Goal: Transaction & Acquisition: Purchase product/service

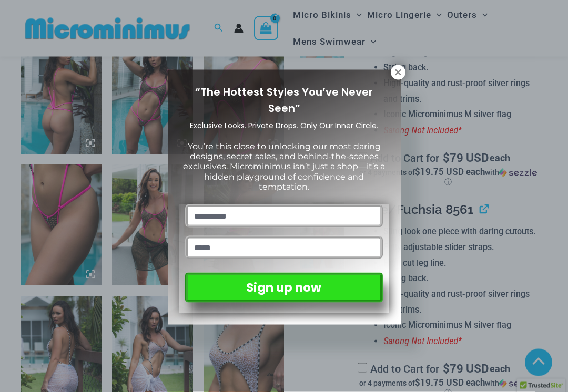
scroll to position [461, 0]
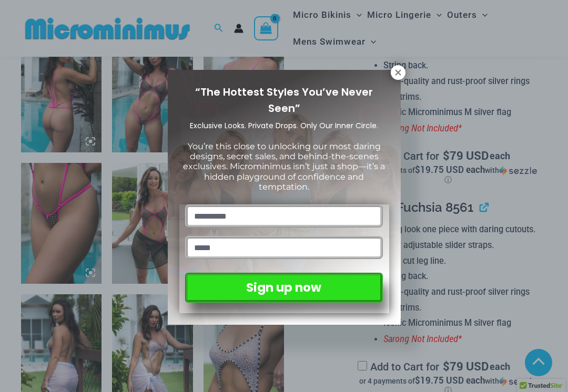
click at [399, 72] on icon at bounding box center [398, 72] width 6 height 6
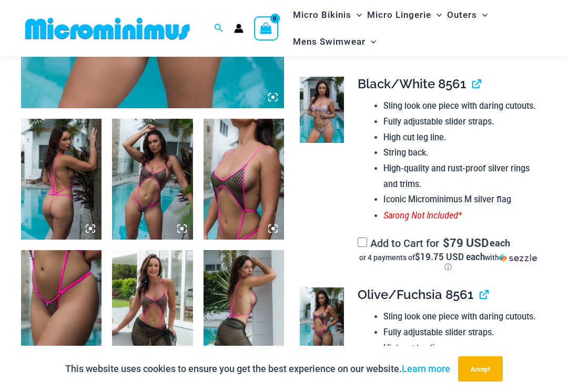
scroll to position [399, 0]
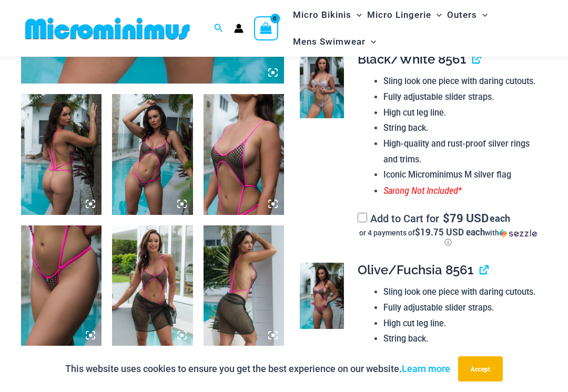
click at [159, 272] on img at bounding box center [152, 286] width 80 height 121
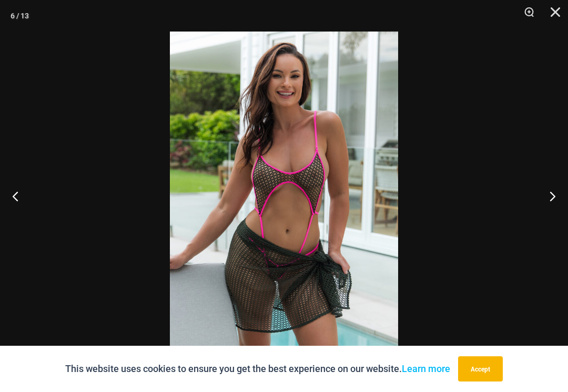
click at [561, 14] on button "Close" at bounding box center [551, 16] width 26 height 32
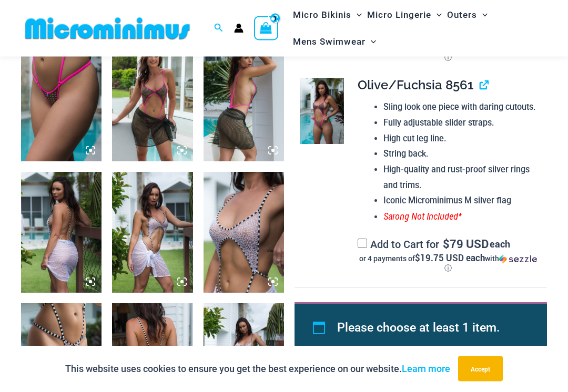
scroll to position [584, 0]
click at [252, 239] on img at bounding box center [243, 232] width 80 height 121
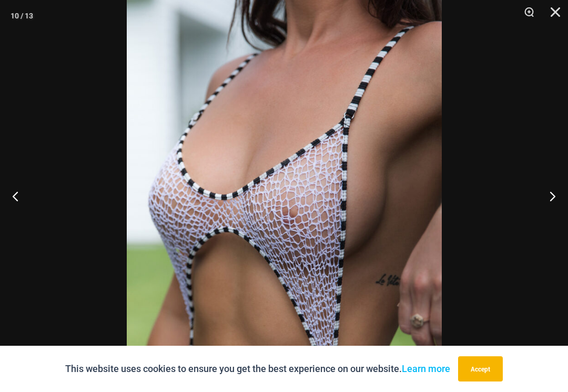
click at [561, 13] on button "Close" at bounding box center [551, 16] width 26 height 32
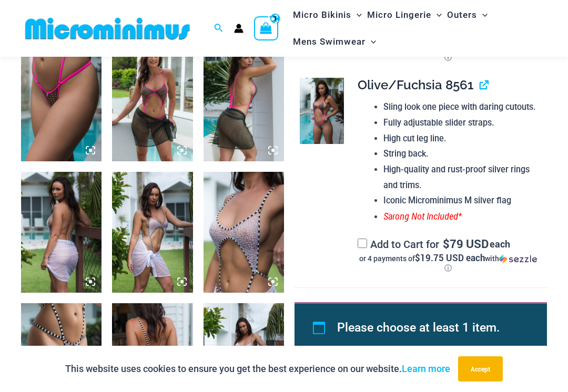
click at [157, 218] on img at bounding box center [152, 232] width 80 height 121
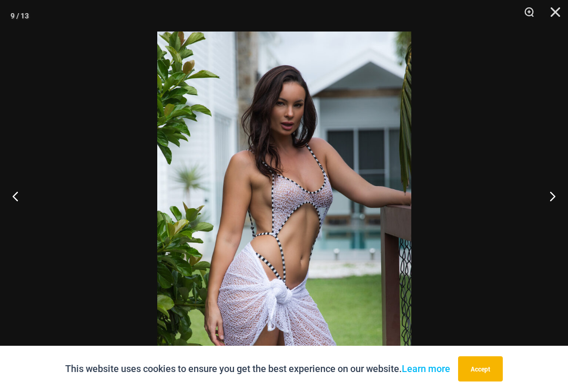
click at [562, 13] on button "Close" at bounding box center [551, 16] width 26 height 32
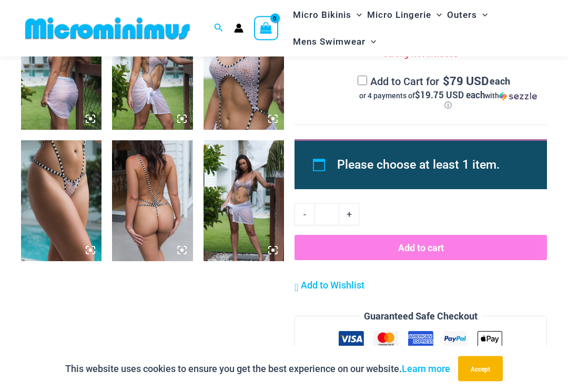
scroll to position [748, 0]
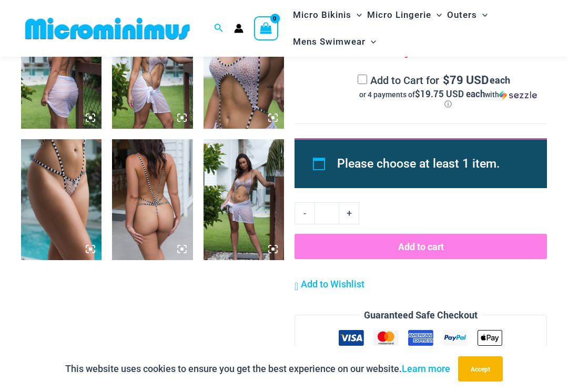
click at [244, 182] on img at bounding box center [243, 199] width 80 height 121
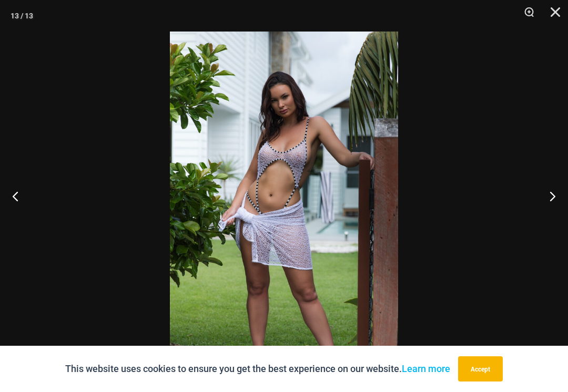
click at [561, 17] on button "Close" at bounding box center [551, 16] width 26 height 32
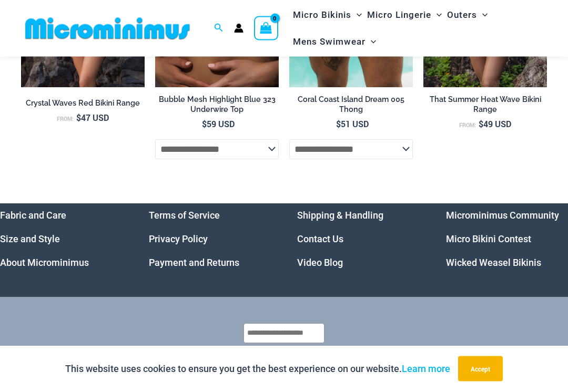
scroll to position [3066, 0]
